Goal: Navigation & Orientation: Understand site structure

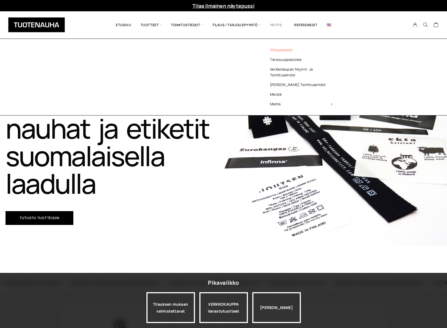
click at [277, 51] on link "Yhteystiedot" at bounding box center [301, 50] width 80 height 10
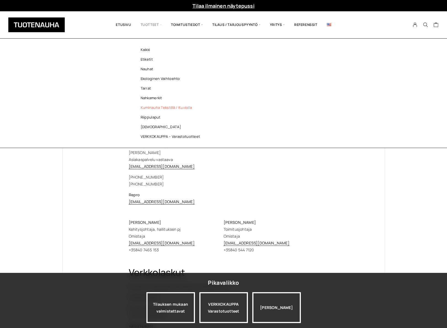
click at [167, 107] on link "Kuminauha tekstillä / kuviolla" at bounding box center [172, 108] width 80 height 10
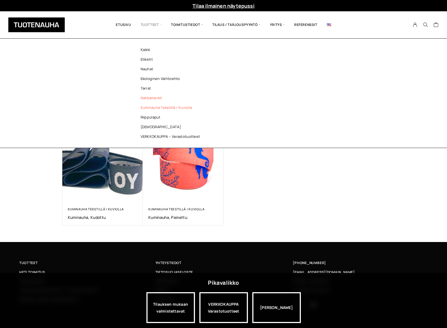
click at [150, 99] on link "Nahkamerkit" at bounding box center [172, 98] width 80 height 10
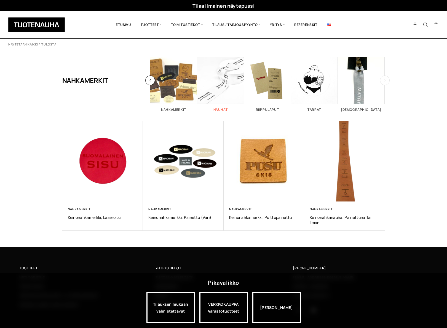
click at [215, 79] on span "Visit product category Nauhat" at bounding box center [220, 80] width 47 height 47
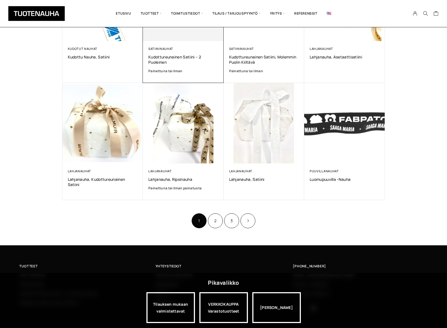
scroll to position [121, 0]
